Goal: Information Seeking & Learning: Learn about a topic

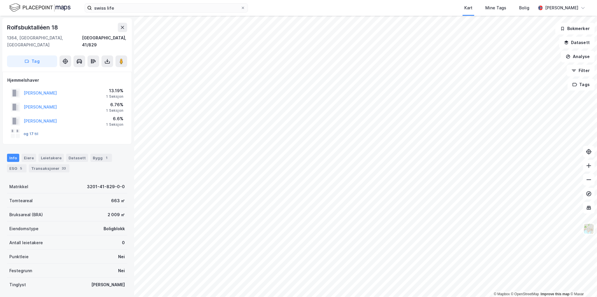
click at [0, 0] on button "og 17 til" at bounding box center [0, 0] width 0 height 0
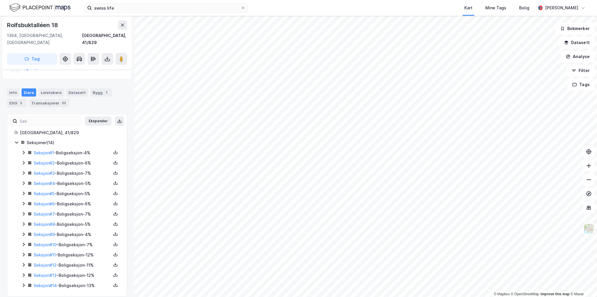
click at [41, 139] on div "Seksjoner ( 14 )" at bounding box center [73, 142] width 93 height 7
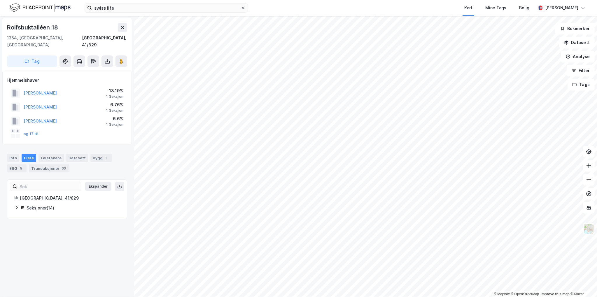
click at [16, 129] on rect at bounding box center [17, 131] width 5 height 5
click at [0, 0] on button "og 17 til" at bounding box center [0, 0] width 0 height 0
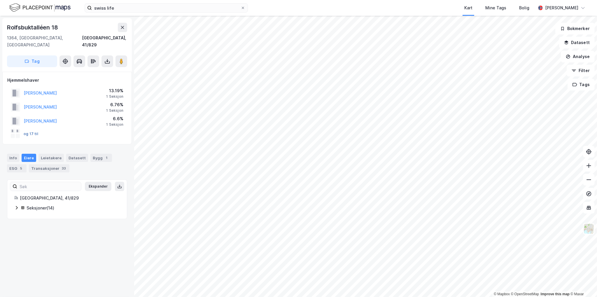
click at [0, 0] on button "og 17 til" at bounding box center [0, 0] width 0 height 0
click at [16, 134] on div at bounding box center [18, 136] width 4 height 4
click at [0, 0] on button "og 17 til" at bounding box center [0, 0] width 0 height 0
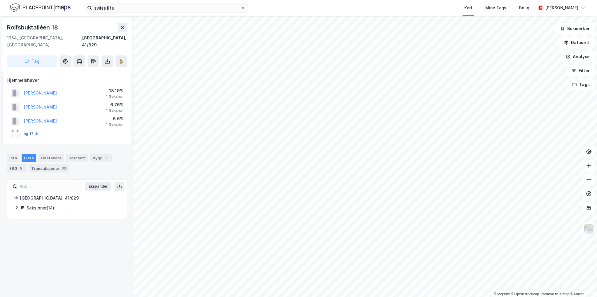
click at [0, 0] on button "og 17 til" at bounding box center [0, 0] width 0 height 0
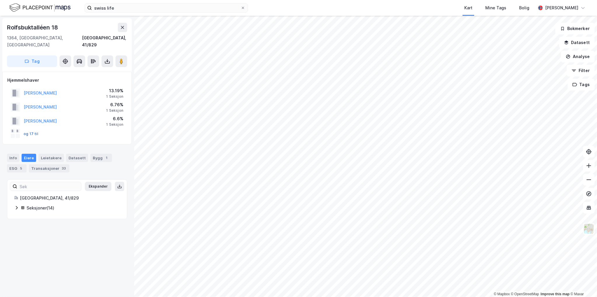
click at [0, 0] on button "og 17 til" at bounding box center [0, 0] width 0 height 0
click at [126, 114] on div "[PERSON_NAME] 6.6% 1 Seksjon" at bounding box center [67, 121] width 120 height 14
click at [32, 77] on div "Hjemmelshaver" at bounding box center [67, 80] width 120 height 7
click at [18, 134] on div at bounding box center [18, 136] width 4 height 4
click at [16, 134] on div at bounding box center [18, 136] width 4 height 4
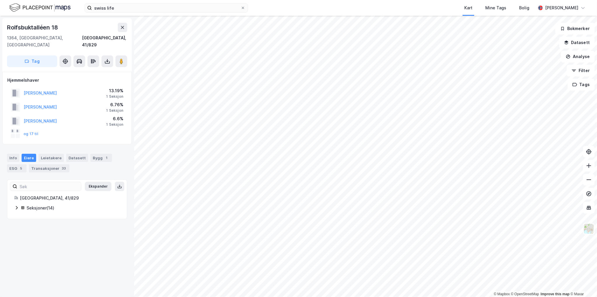
click at [16, 134] on div at bounding box center [18, 136] width 4 height 4
click at [25, 154] on div "Eiere" at bounding box center [29, 158] width 15 height 8
click at [34, 205] on div "Seksjoner ( 14 )" at bounding box center [73, 208] width 93 height 7
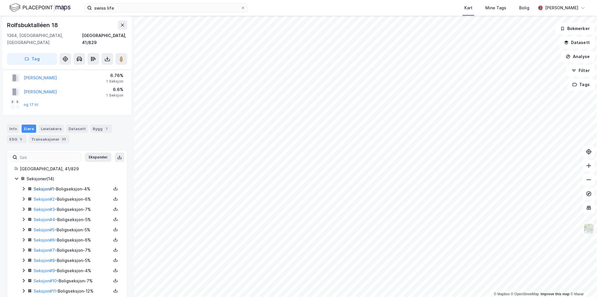
click at [46, 186] on link "Seksjon # 1" at bounding box center [44, 188] width 20 height 5
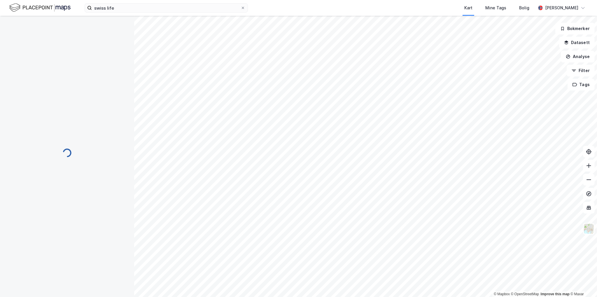
scroll to position [29, 0]
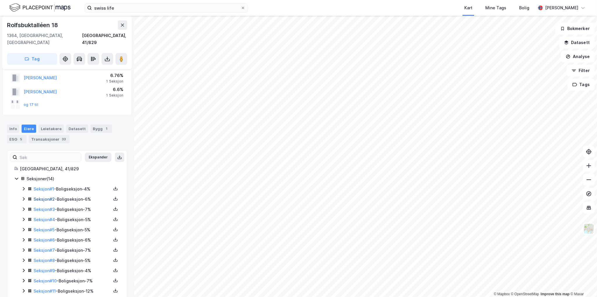
click at [49, 197] on link "Seksjon # 2" at bounding box center [44, 199] width 21 height 5
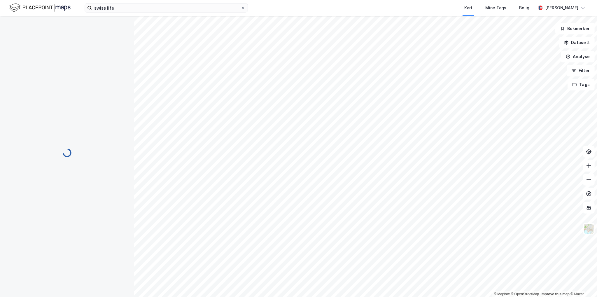
scroll to position [29, 0]
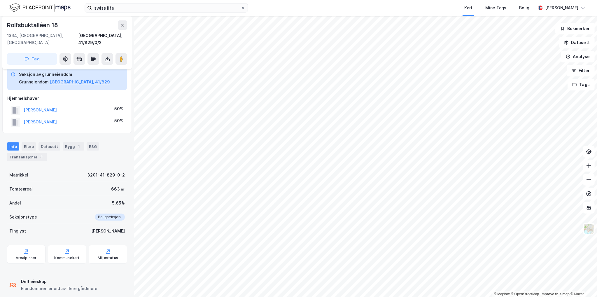
drag, startPoint x: 55, startPoint y: 196, endPoint x: 58, endPoint y: 198, distance: 3.8
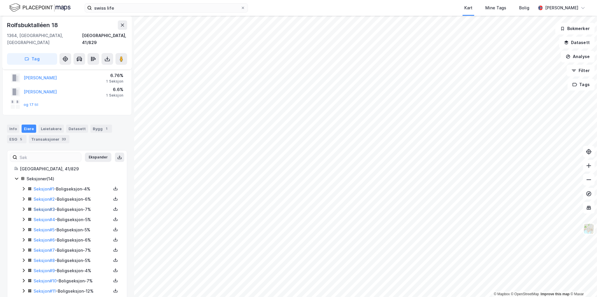
click at [44, 207] on link "Seksjon # 3" at bounding box center [44, 209] width 21 height 5
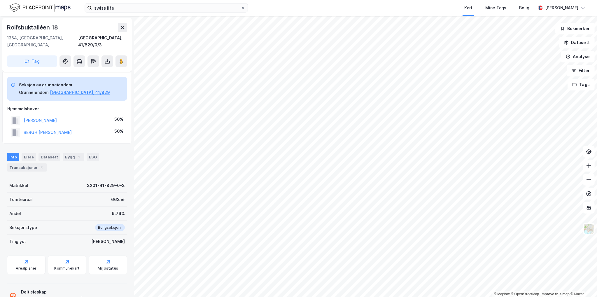
scroll to position [29, 0]
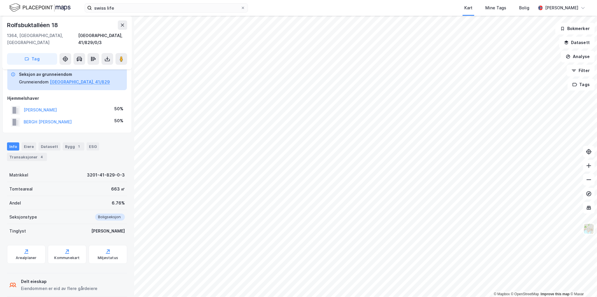
drag, startPoint x: 51, startPoint y: 212, endPoint x: 54, endPoint y: 207, distance: 4.7
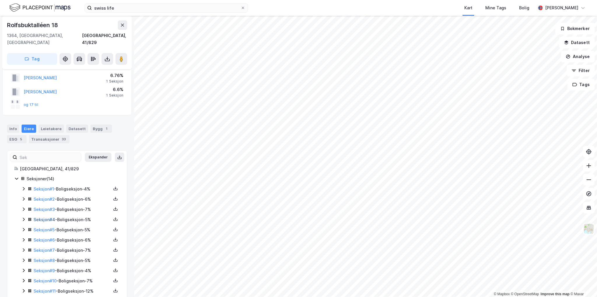
click at [46, 217] on link "Seksjon # 4" at bounding box center [45, 219] width 22 height 5
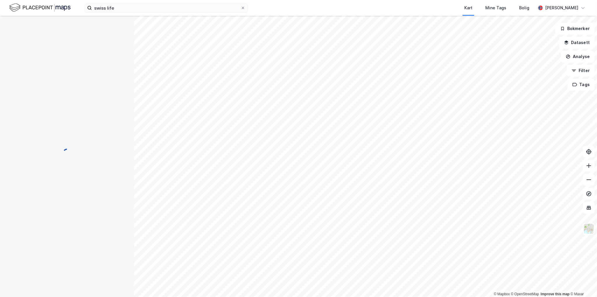
scroll to position [19, 0]
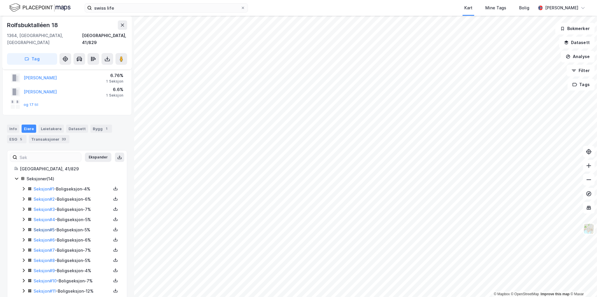
click at [48, 227] on link "Seksjon # 5" at bounding box center [44, 229] width 21 height 5
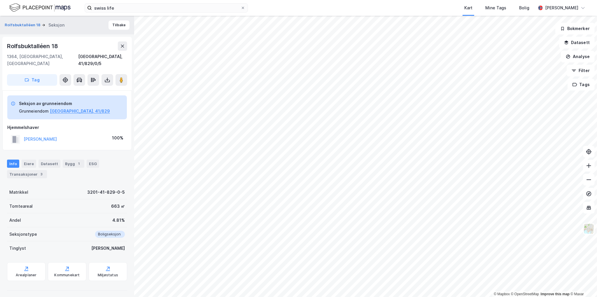
drag, startPoint x: 48, startPoint y: 224, endPoint x: 51, endPoint y: 222, distance: 3.6
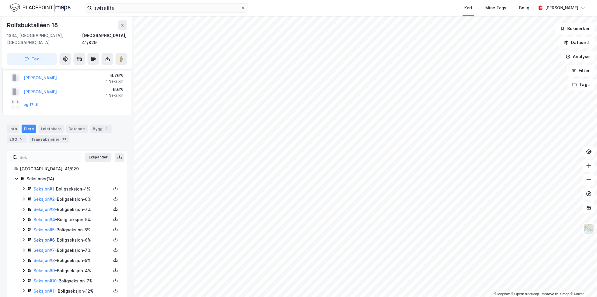
click at [49, 237] on link "Seksjon # 6" at bounding box center [44, 239] width 21 height 5
click at [48, 248] on link "Seksjon # 7" at bounding box center [44, 250] width 21 height 5
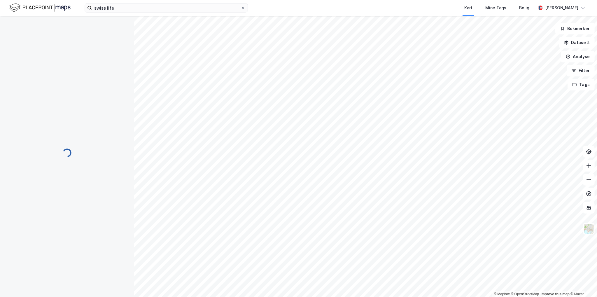
scroll to position [19, 0]
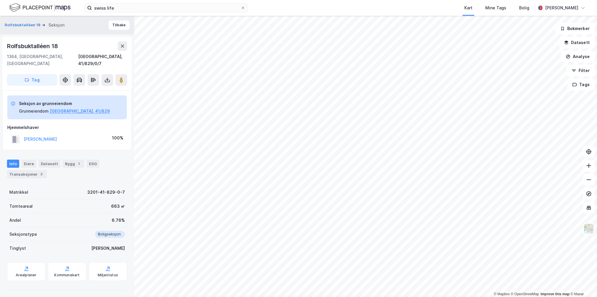
drag, startPoint x: 60, startPoint y: 216, endPoint x: 53, endPoint y: 215, distance: 6.8
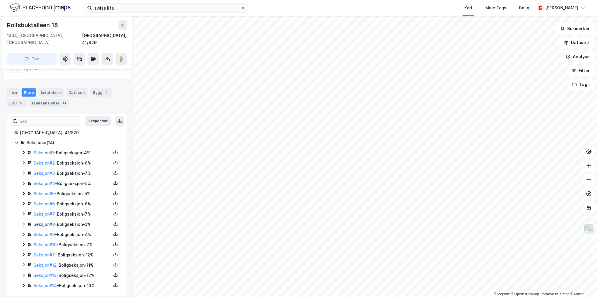
click at [50, 222] on link "Seksjon # 8" at bounding box center [44, 224] width 21 height 5
click at [47, 232] on link "Seksjon # 9" at bounding box center [44, 234] width 21 height 5
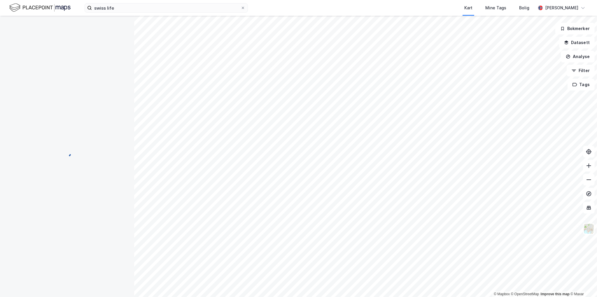
scroll to position [19, 0]
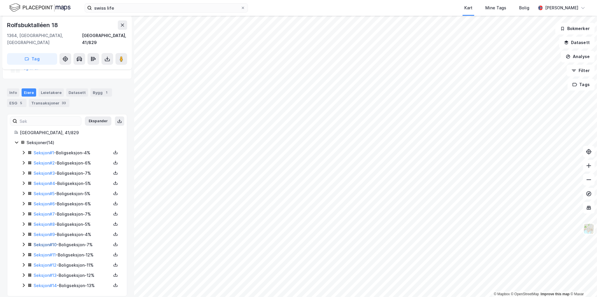
click at [43, 242] on link "Seksjon # 10" at bounding box center [45, 244] width 23 height 5
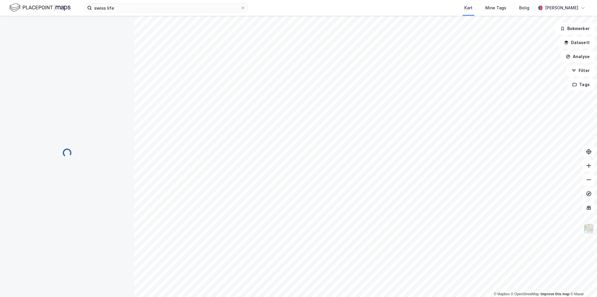
scroll to position [19, 0]
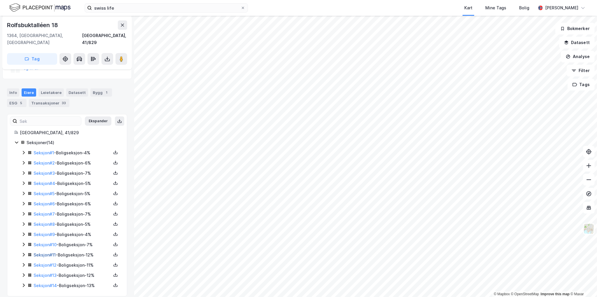
click at [48, 252] on link "Seksjon # 11" at bounding box center [45, 254] width 22 height 5
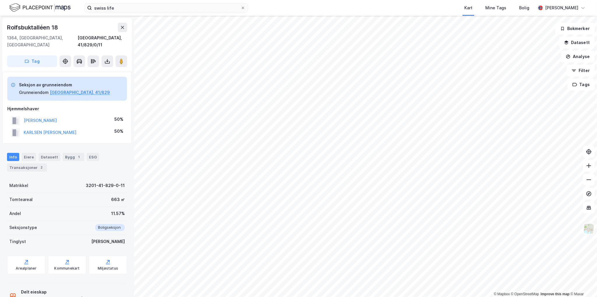
scroll to position [31, 0]
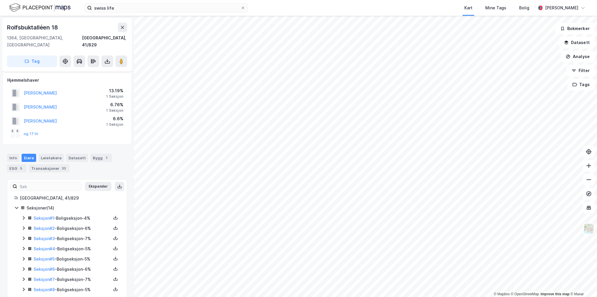
scroll to position [31, 0]
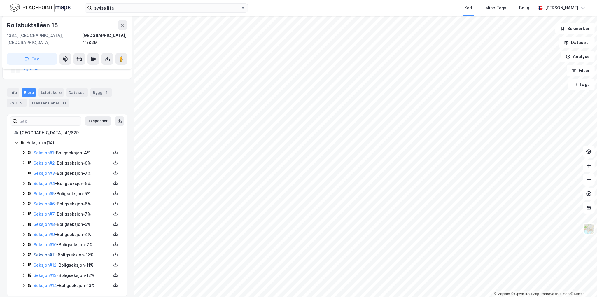
click at [53, 252] on link "Seksjon # 11" at bounding box center [45, 254] width 22 height 5
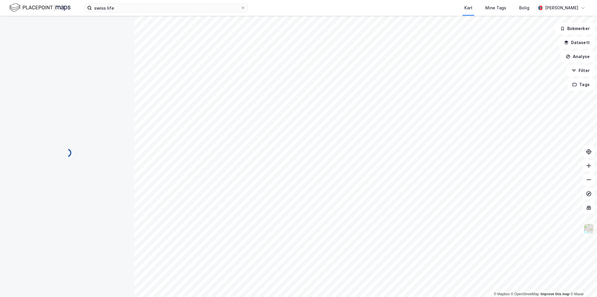
scroll to position [31, 0]
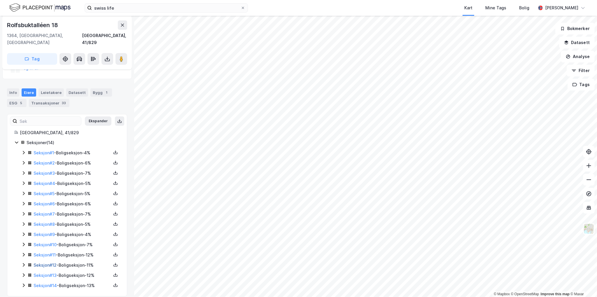
click at [47, 263] on link "Seksjon # 12" at bounding box center [45, 265] width 23 height 5
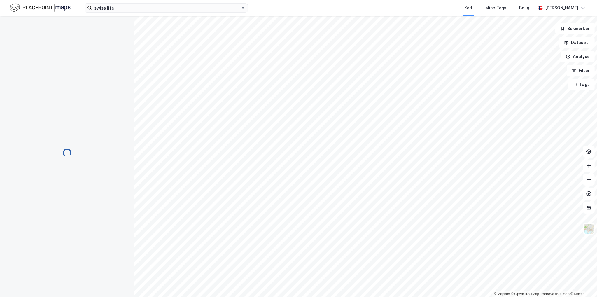
scroll to position [31, 0]
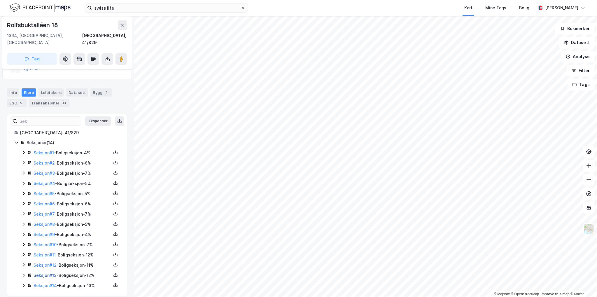
click at [50, 273] on link "Seksjon # 13" at bounding box center [45, 275] width 23 height 5
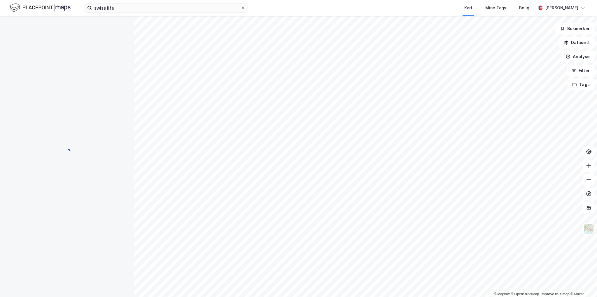
scroll to position [31, 0]
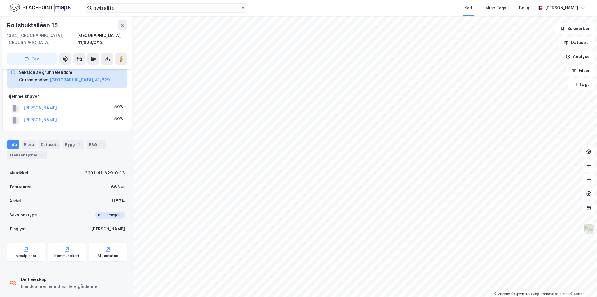
click at [50, 222] on div "Tinglyst Ja" at bounding box center [67, 229] width 120 height 14
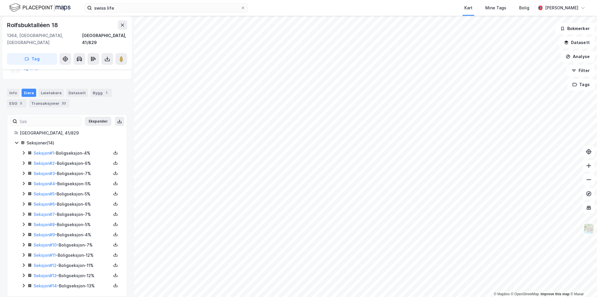
scroll to position [65, 0]
click at [50, 283] on link "Seksjon # 14" at bounding box center [45, 285] width 23 height 5
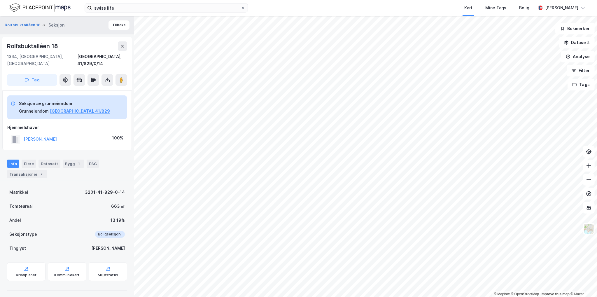
drag, startPoint x: 39, startPoint y: 206, endPoint x: 43, endPoint y: 203, distance: 5.1
